Goal: Browse casually

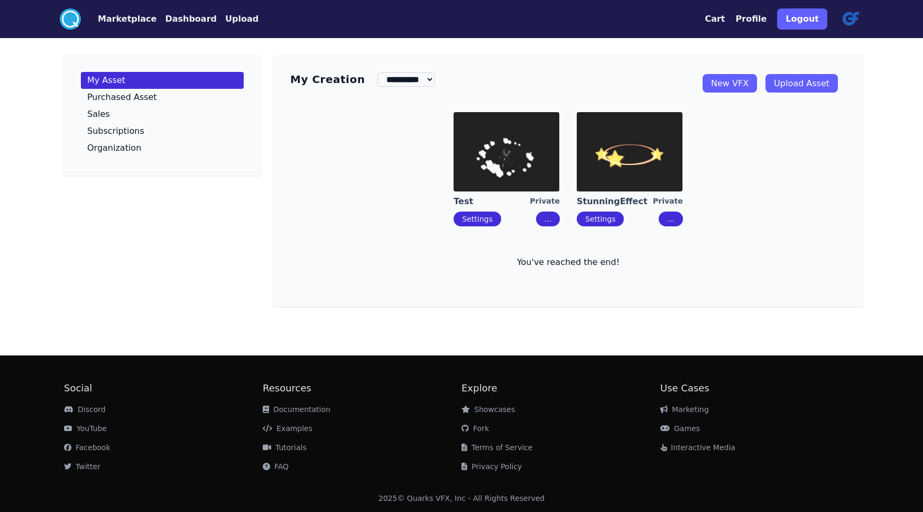
click at [671, 220] on button "..." at bounding box center [671, 218] width 24 height 15
drag, startPoint x: 653, startPoint y: 236, endPoint x: 637, endPoint y: 186, distance: 53.0
click at [653, 236] on div "Test Private Settings ... StunningEffect Private Settings ... Edit Share Delete…" at bounding box center [568, 186] width 556 height 165
click at [640, 166] on img at bounding box center [630, 151] width 106 height 79
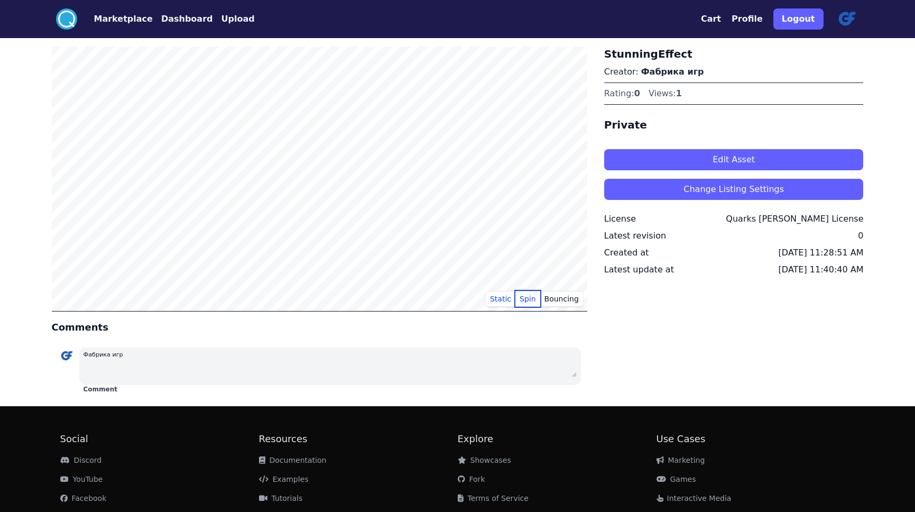
click at [531, 299] on button "Spin" at bounding box center [527, 299] width 25 height 16
click at [563, 297] on button "Bouncing" at bounding box center [561, 299] width 43 height 16
click at [499, 297] on button "Static" at bounding box center [501, 299] width 30 height 16
click at [529, 299] on button "Spin" at bounding box center [527, 299] width 25 height 16
click at [504, 300] on button "Static" at bounding box center [501, 299] width 30 height 16
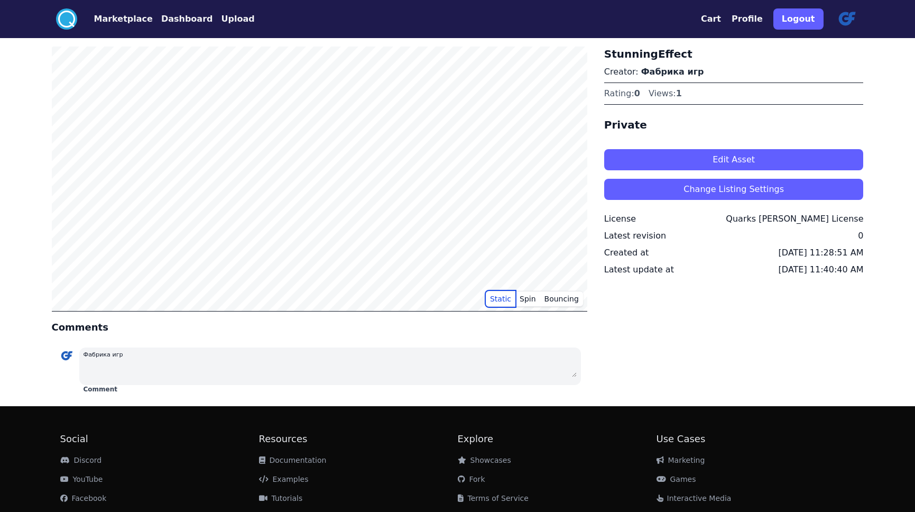
click at [512, 301] on button "Static" at bounding box center [501, 299] width 30 height 16
click at [154, 359] on div "Фабрика игр" at bounding box center [330, 353] width 493 height 13
click at [772, 276] on div "StunningEffect Creator: Фабрика игр Rating: 0 Views: 1 Private Edit Asset Chang…" at bounding box center [734, 222] width 260 height 351
